Goal: Check status: Check status

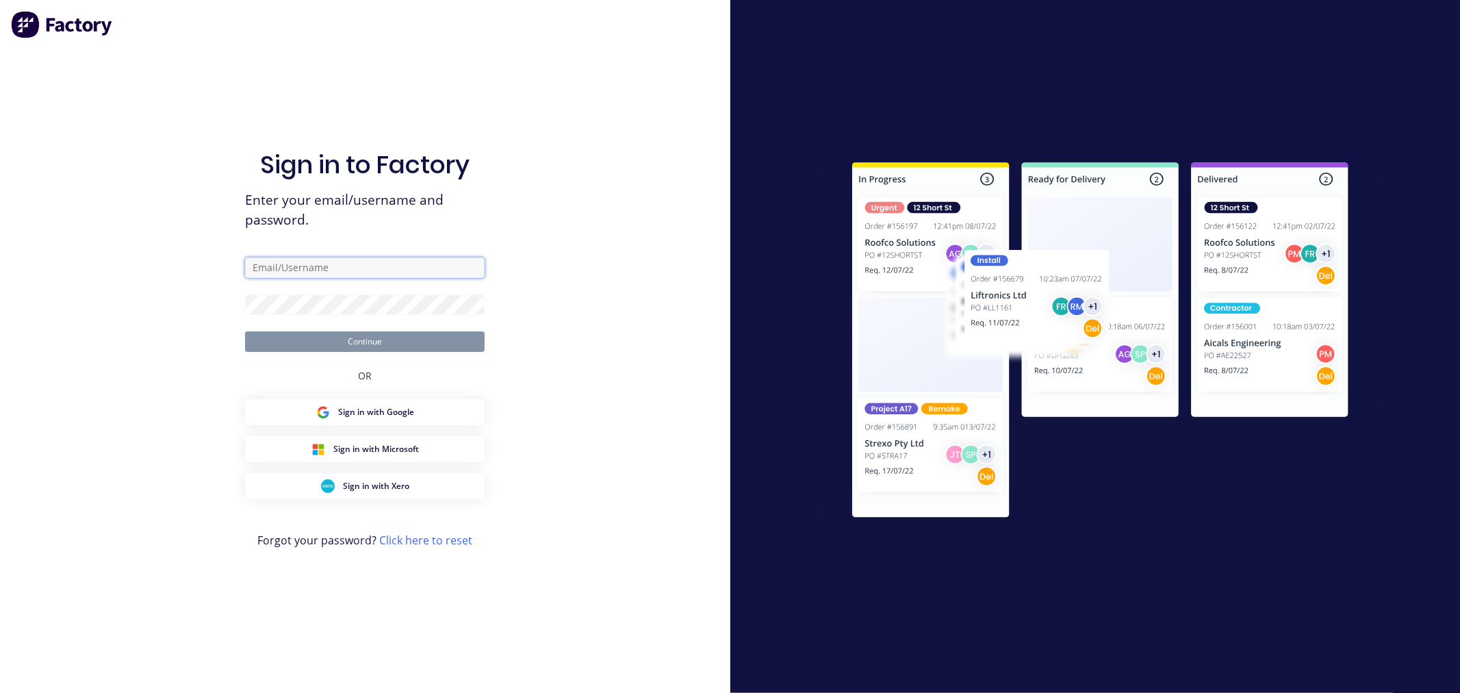
click at [350, 276] on input "text" at bounding box center [365, 267] width 240 height 21
click at [0, 692] on com-1password-button at bounding box center [0, 693] width 0 height 0
type input "team+maricardemo@factory.app"
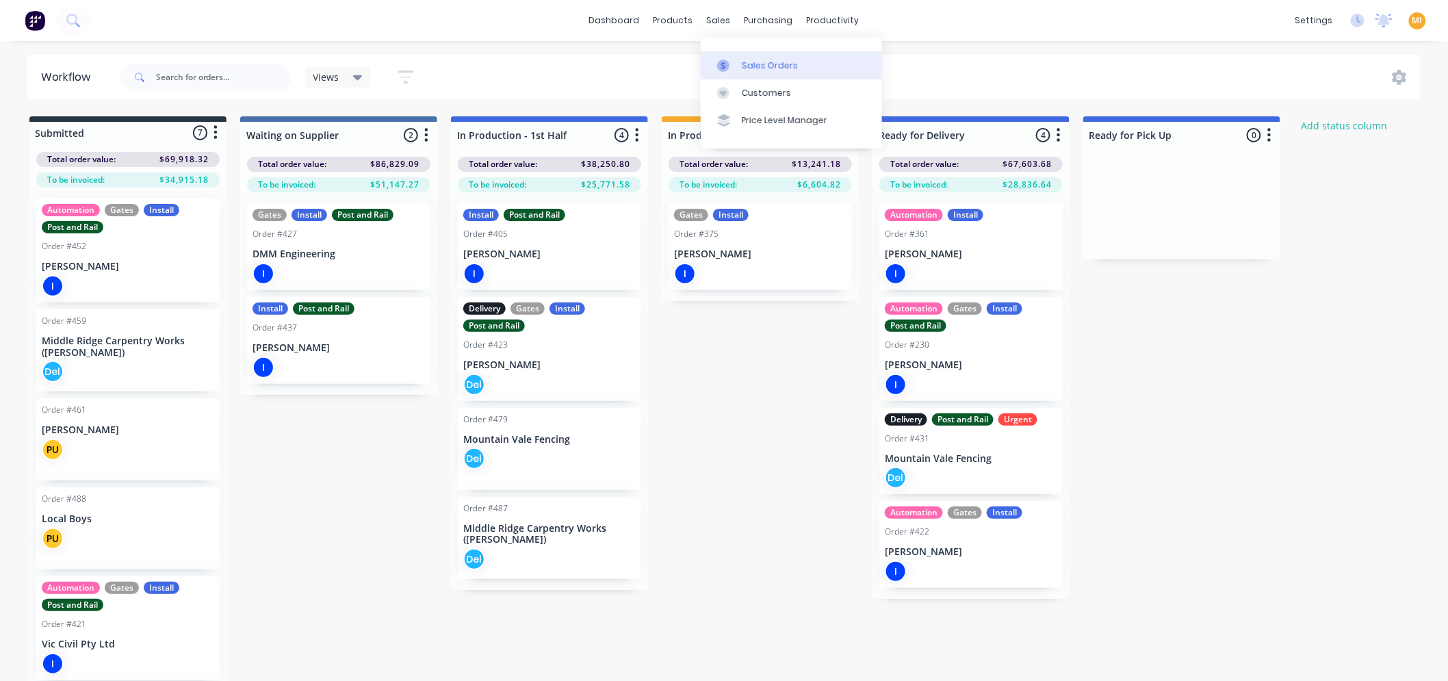
click at [736, 62] on div at bounding box center [727, 66] width 21 height 12
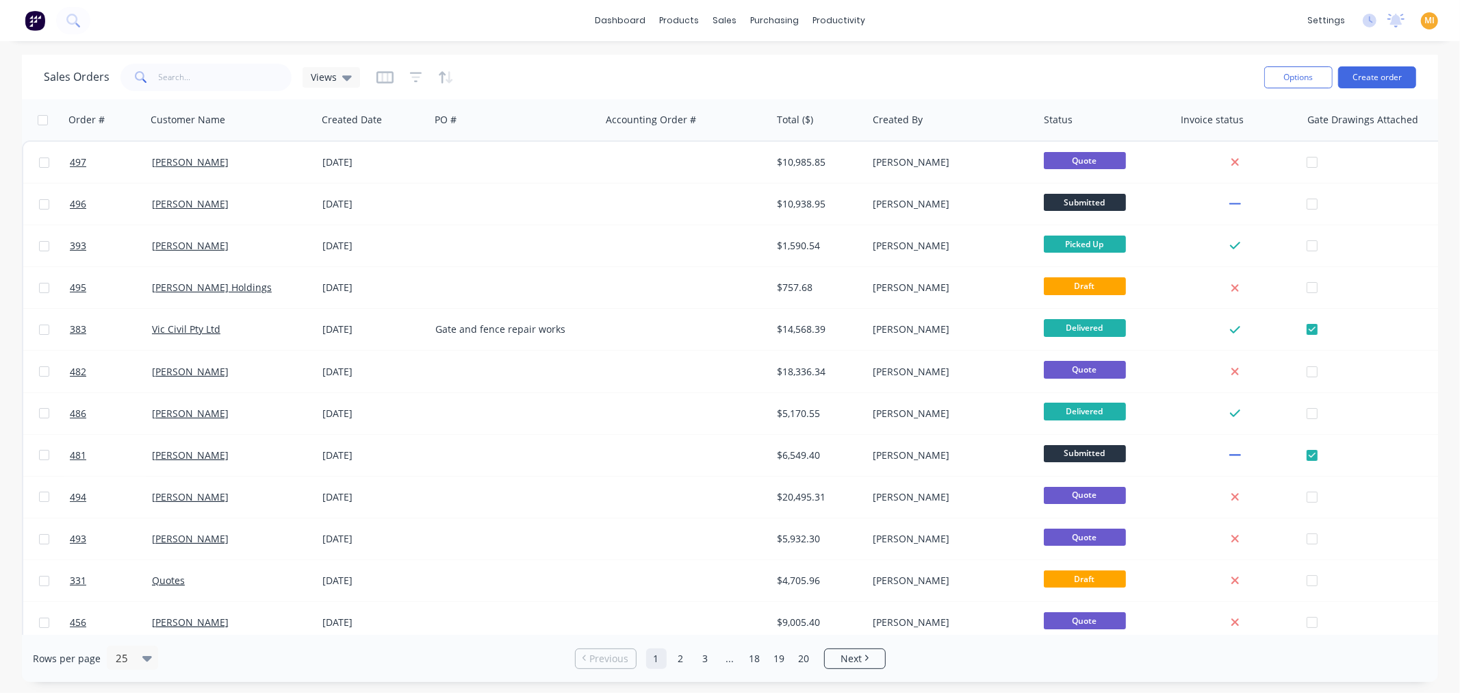
click at [214, 55] on div "Sales Orders Views Options Create order" at bounding box center [730, 77] width 1416 height 44
click at [194, 73] on input "text" at bounding box center [225, 77] width 133 height 27
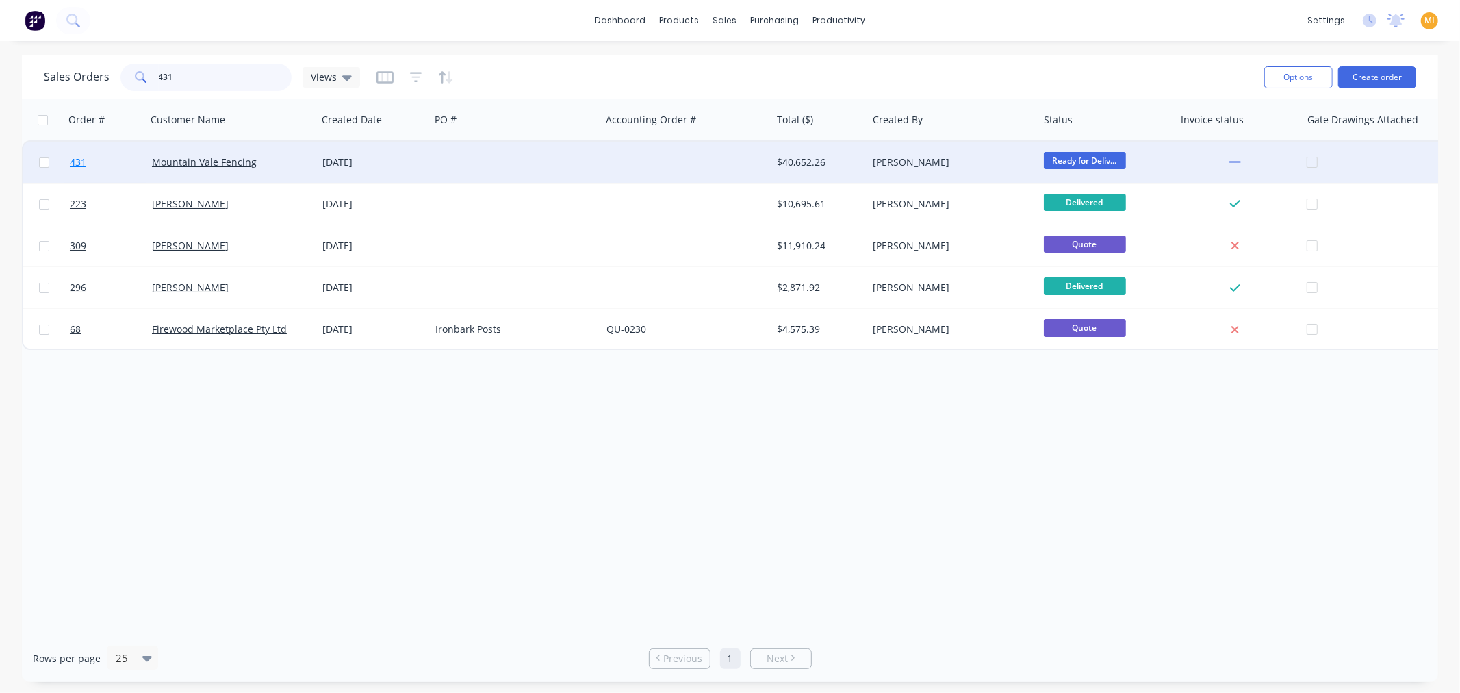
type input "431"
click at [120, 169] on link "431" at bounding box center [111, 162] width 82 height 41
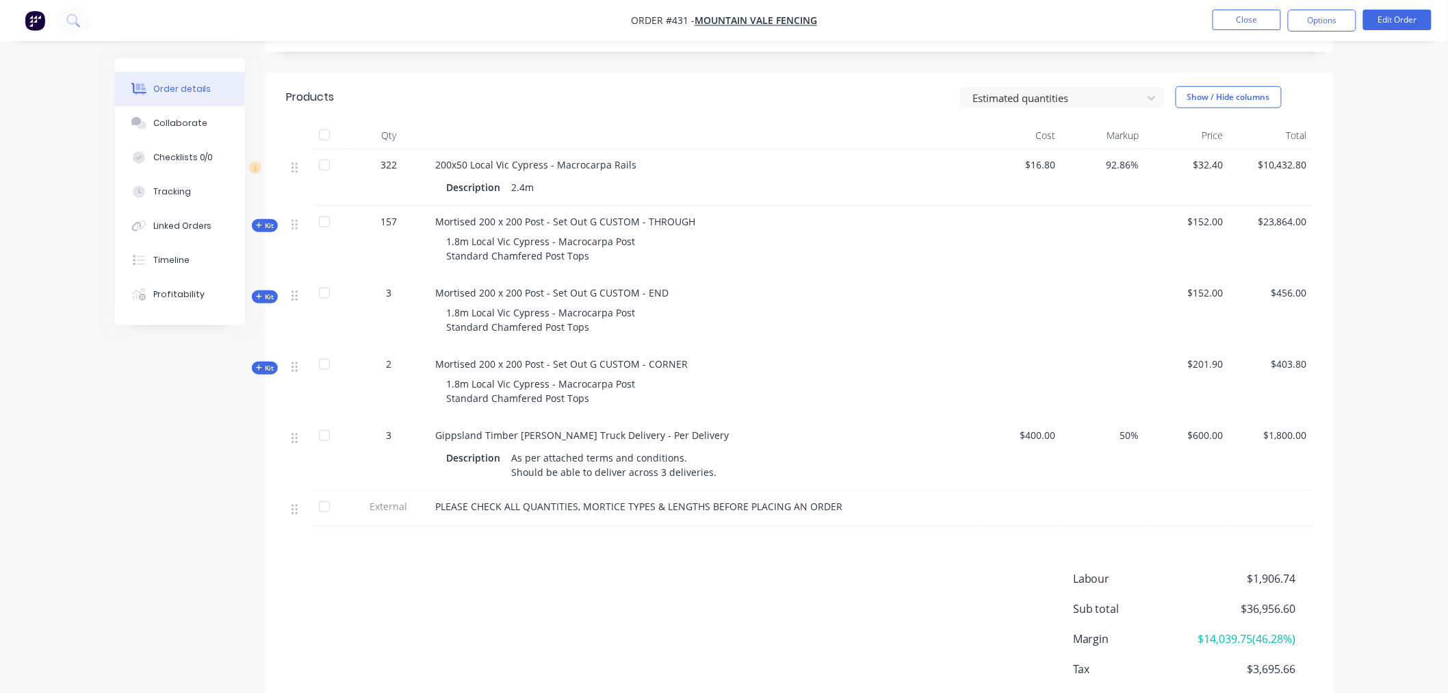
scroll to position [507, 0]
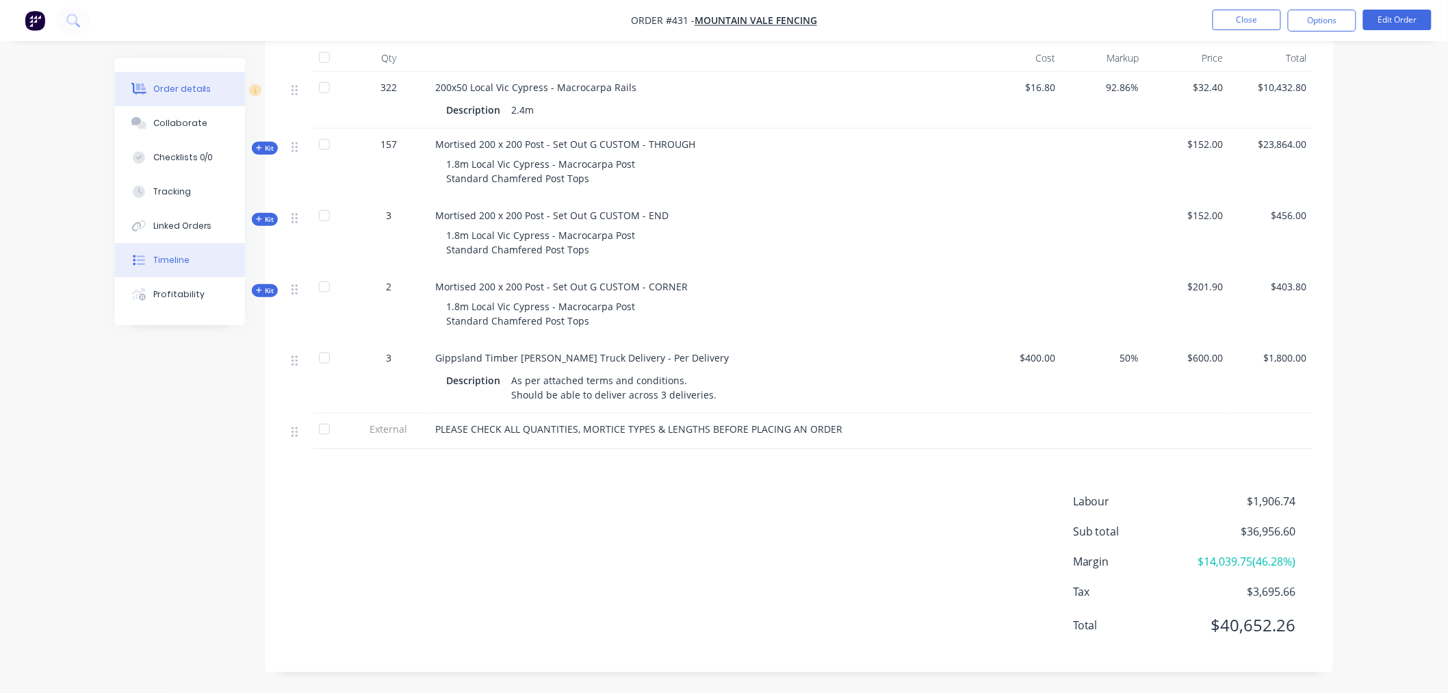
click at [147, 267] on button "Timeline" at bounding box center [180, 260] width 130 height 34
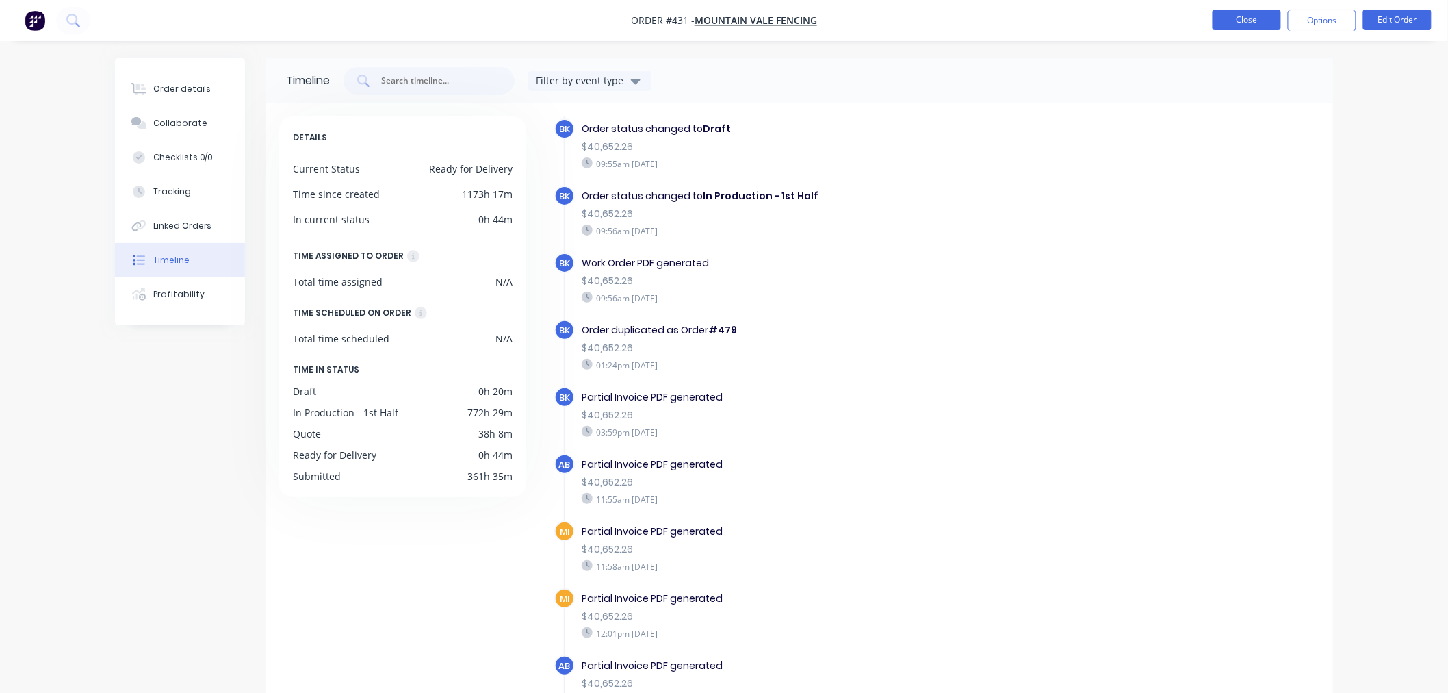
click at [1248, 18] on button "Close" at bounding box center [1247, 20] width 68 height 21
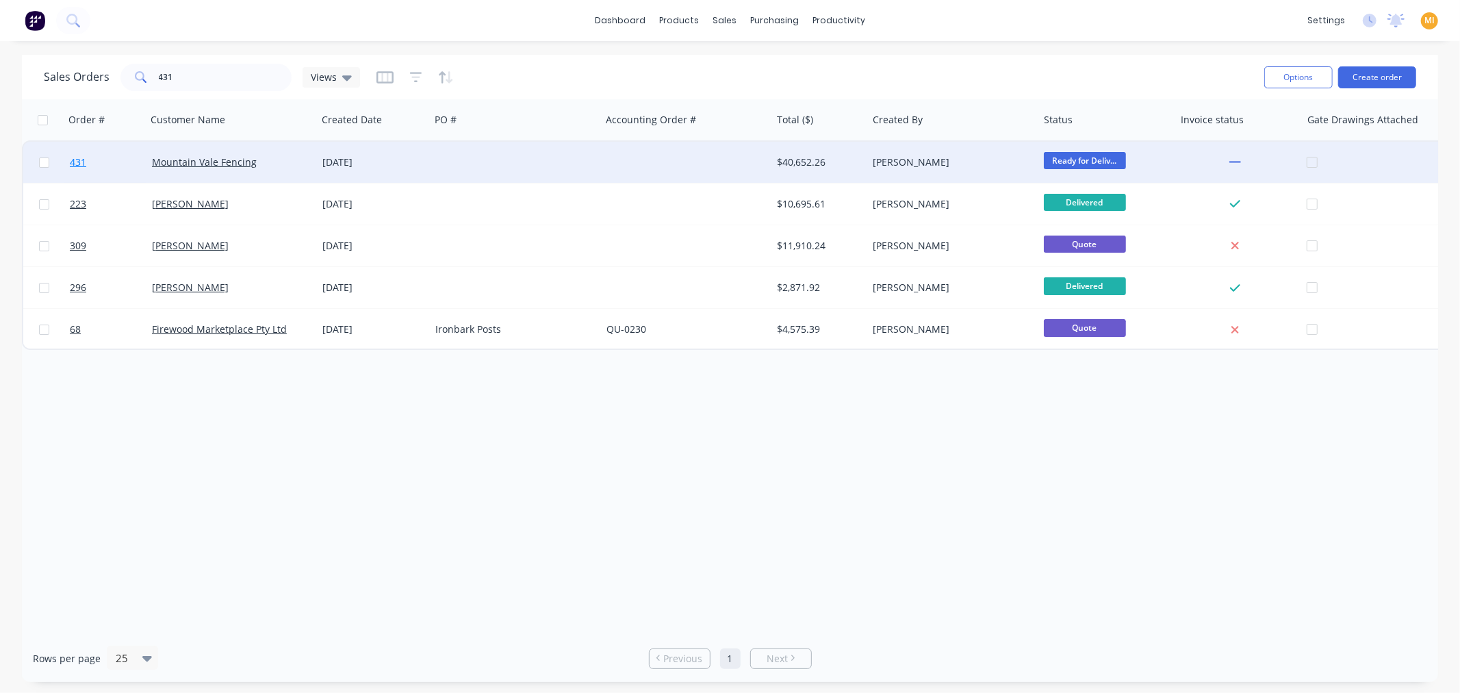
click at [129, 158] on link "431" at bounding box center [111, 162] width 82 height 41
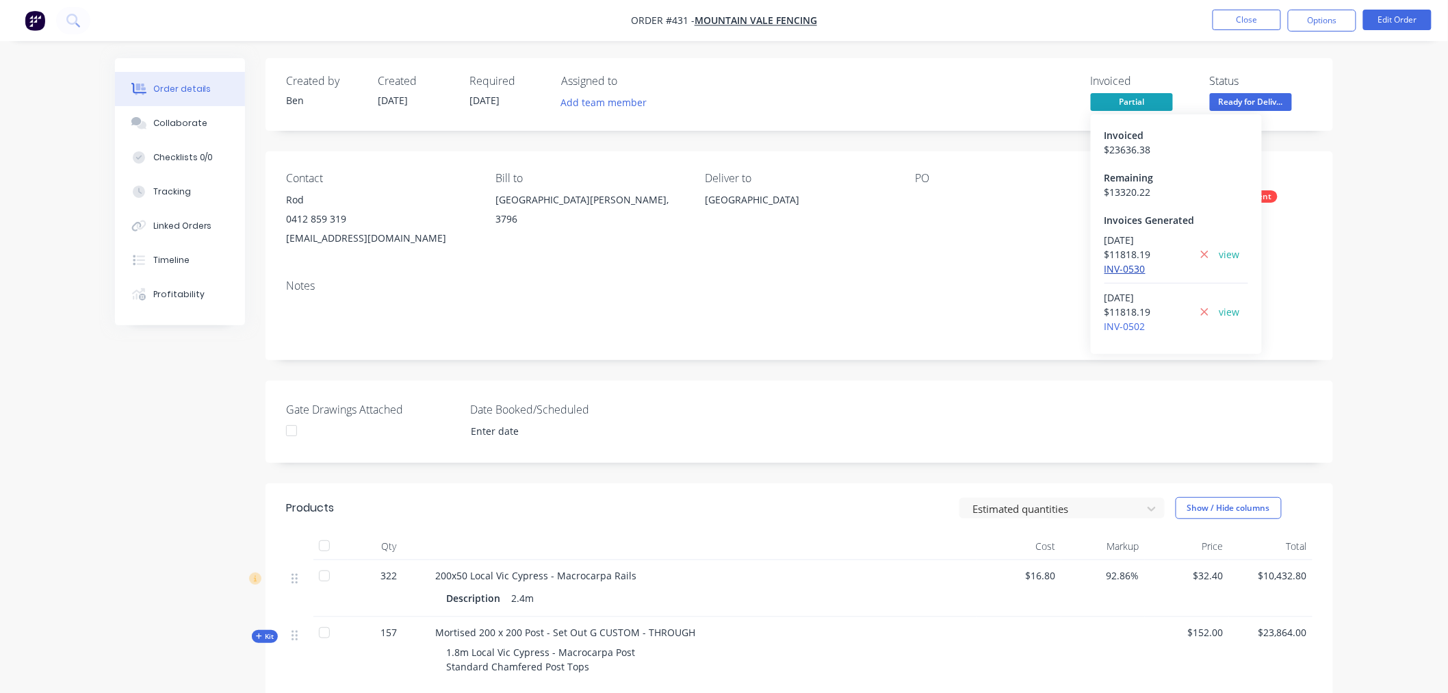
click at [1129, 267] on link "INV-0530" at bounding box center [1125, 268] width 41 height 13
click at [1142, 327] on link "INV-0502" at bounding box center [1125, 326] width 41 height 13
click at [1232, 254] on link "view" at bounding box center [1230, 254] width 21 height 14
click at [1232, 313] on link "view" at bounding box center [1230, 312] width 21 height 14
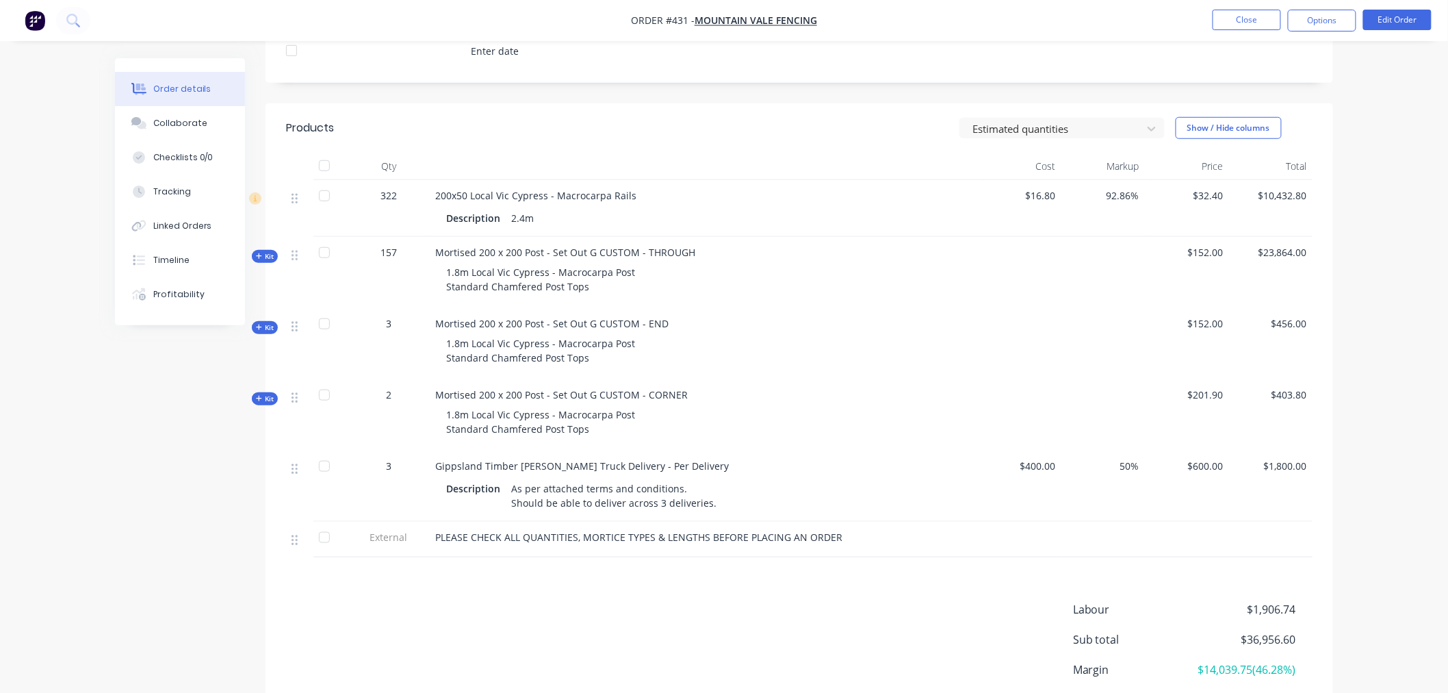
scroll to position [507, 0]
